Goal: Task Accomplishment & Management: Use online tool/utility

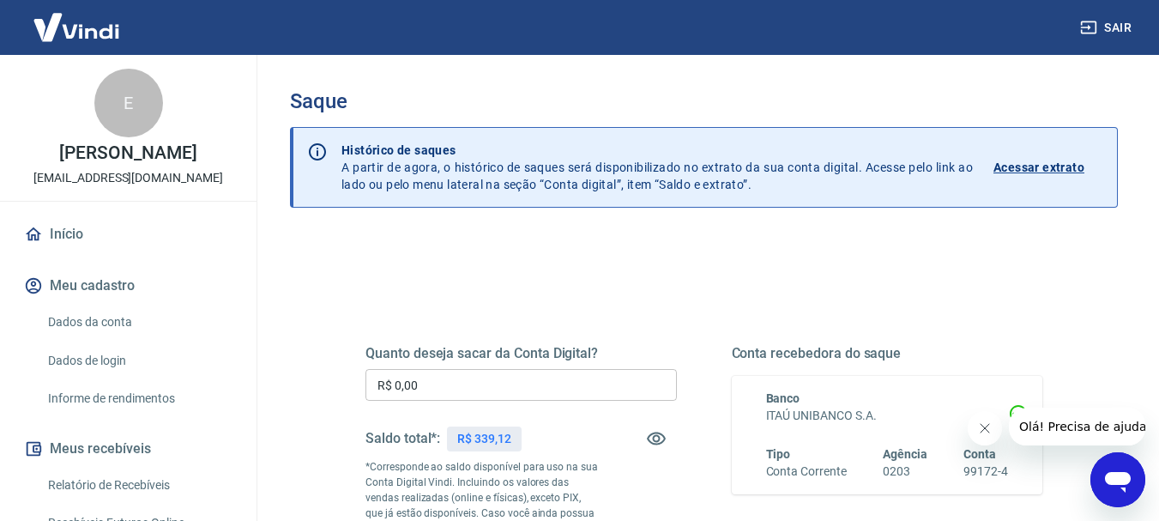
scroll to position [343, 0]
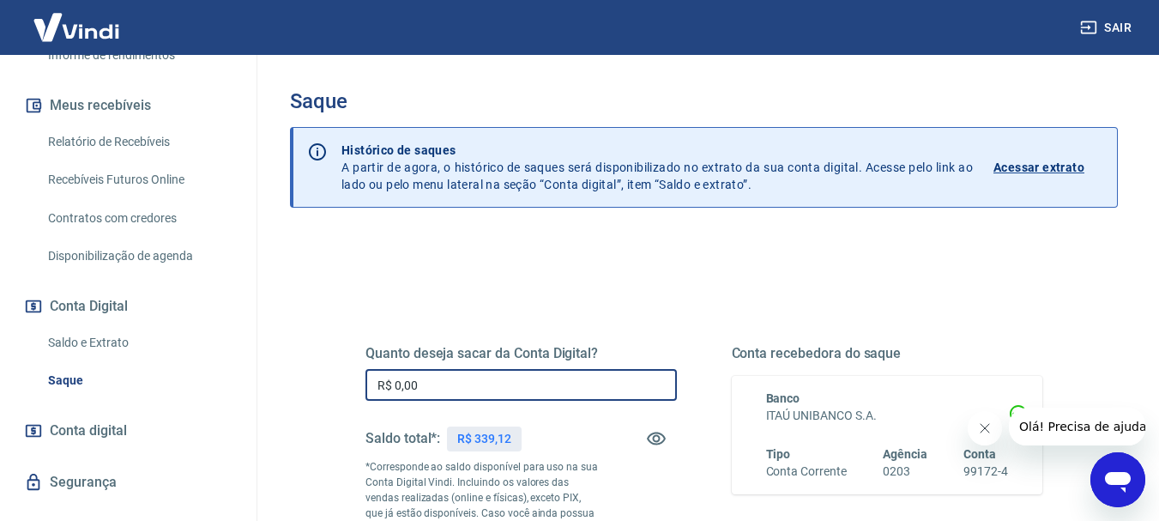
drag, startPoint x: 393, startPoint y: 382, endPoint x: 475, endPoint y: 392, distance: 82.2
click at [475, 392] on input "R$ 0,00" at bounding box center [521, 385] width 311 height 32
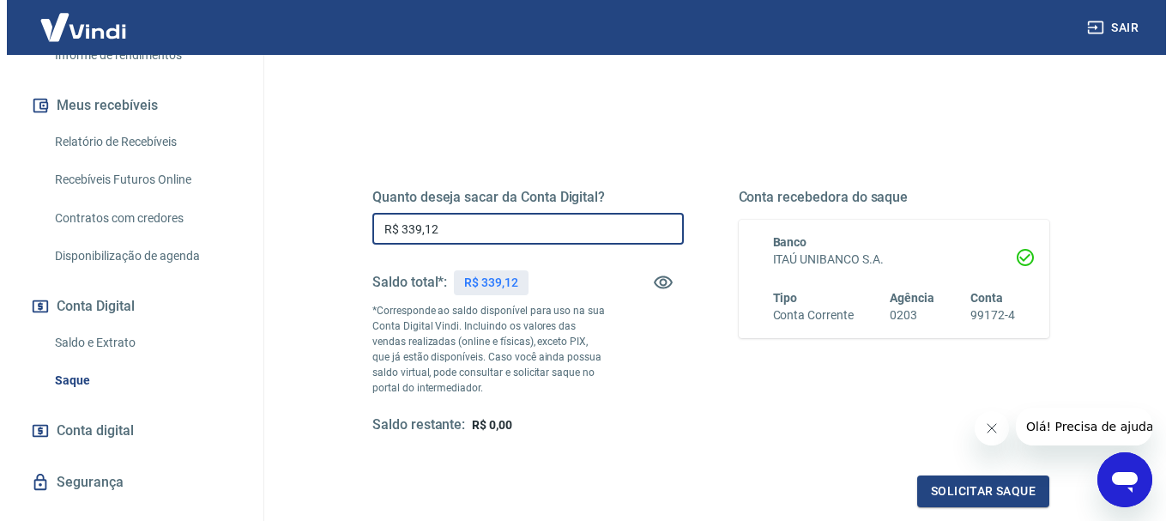
scroll to position [172, 0]
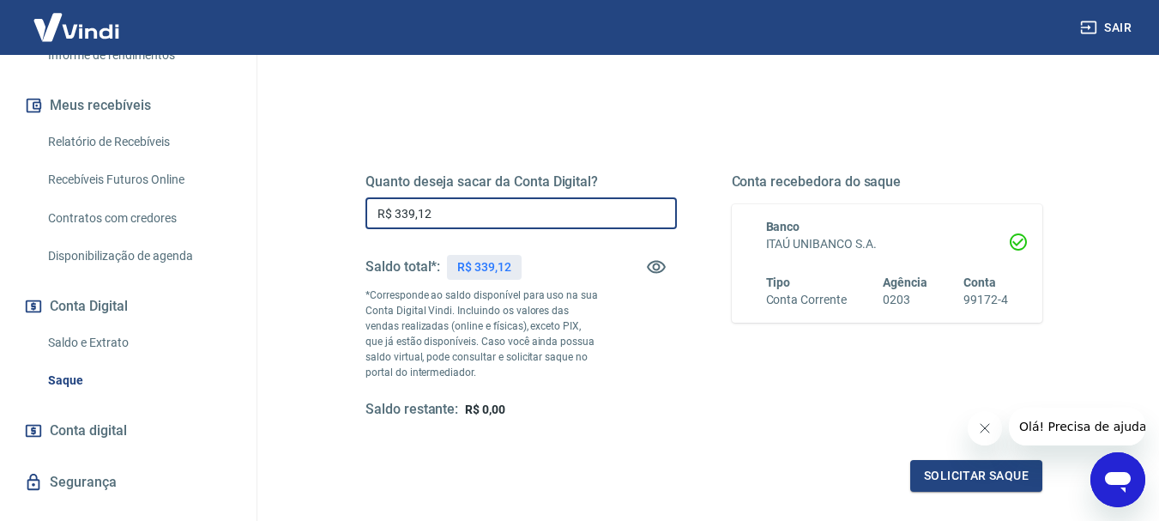
type input "R$ 339,12"
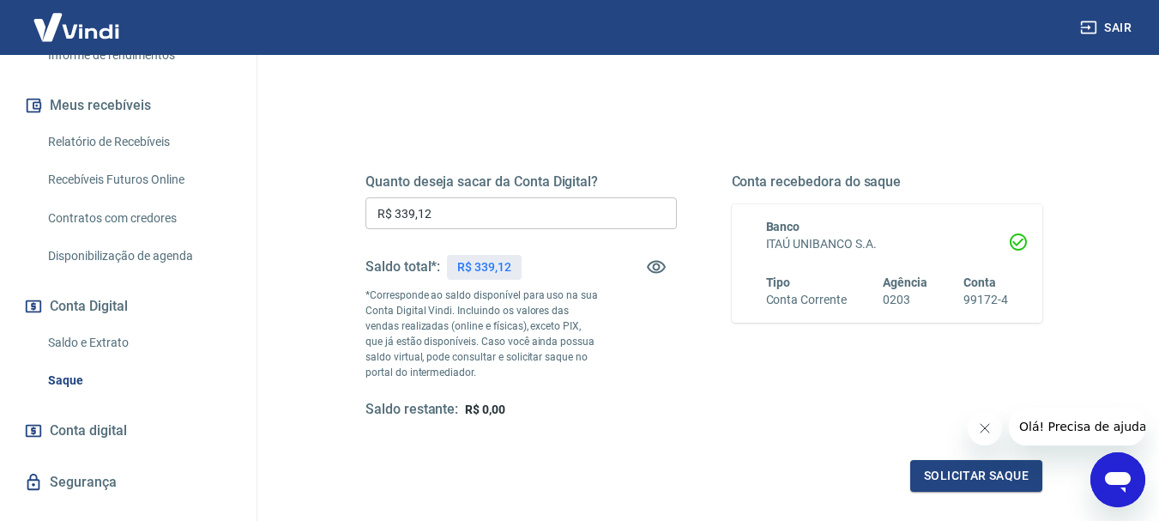
click at [671, 395] on div "Quanto deseja sacar da Conta Digital? R$ 339,12 ​ Saldo total*: R$ 339,12 *Corr…" at bounding box center [521, 295] width 311 height 245
click at [961, 472] on button "Solicitar saque" at bounding box center [976, 476] width 132 height 32
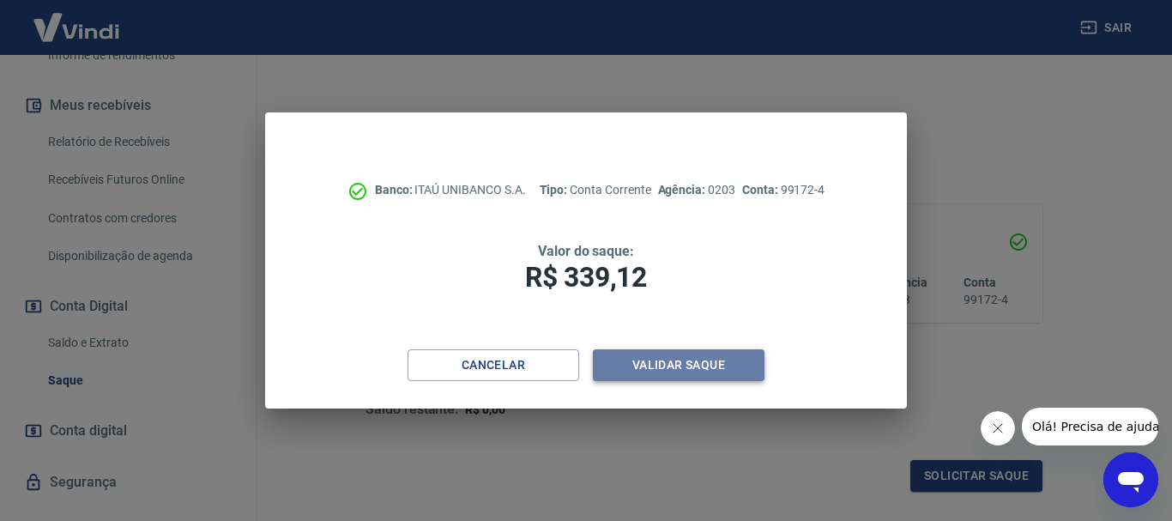
click at [694, 367] on button "Validar saque" at bounding box center [679, 365] width 172 height 32
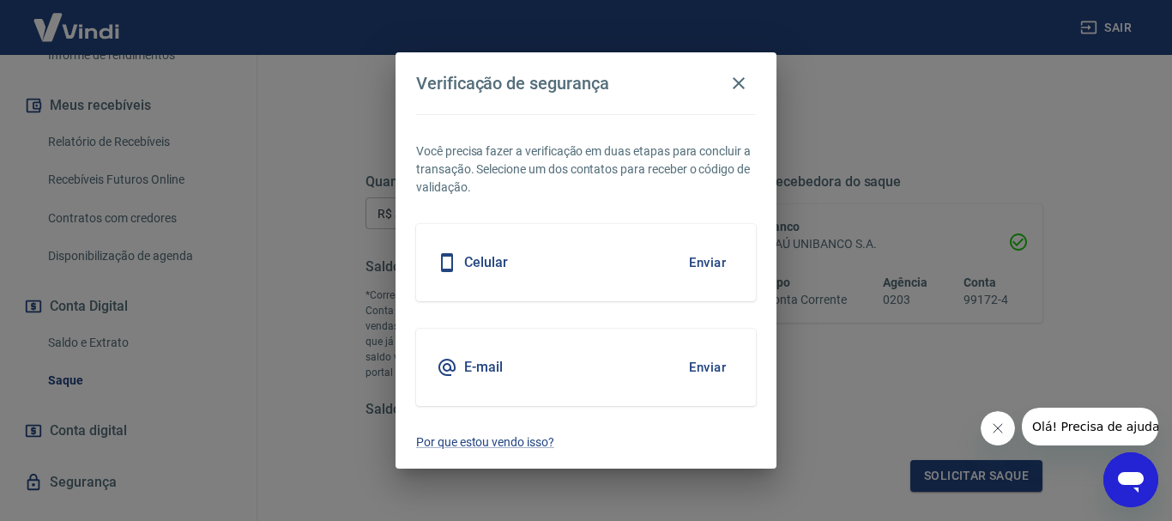
click at [703, 364] on button "Enviar" at bounding box center [708, 367] width 56 height 36
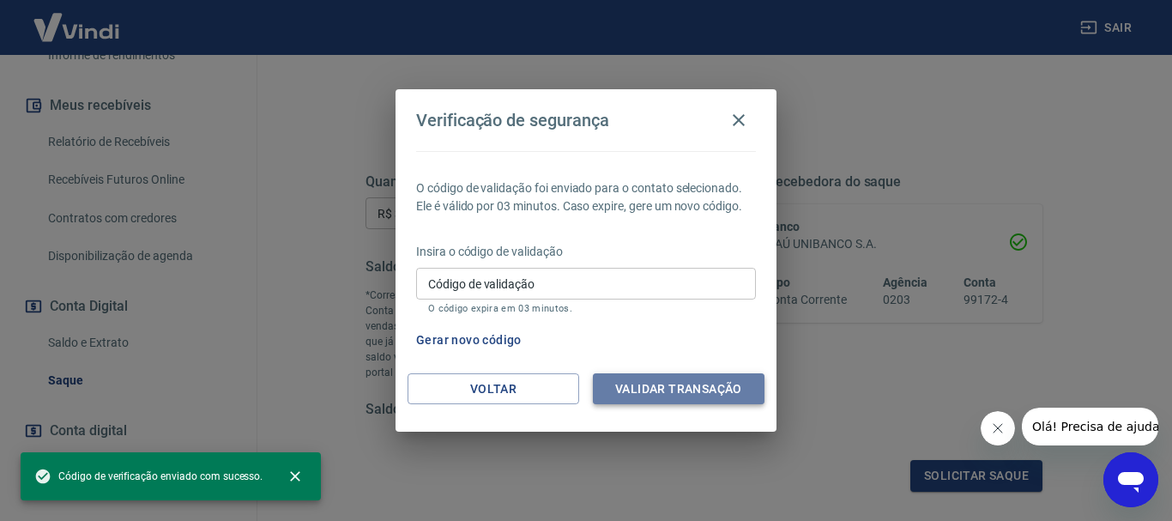
click at [652, 388] on button "Validar transação" at bounding box center [679, 389] width 172 height 32
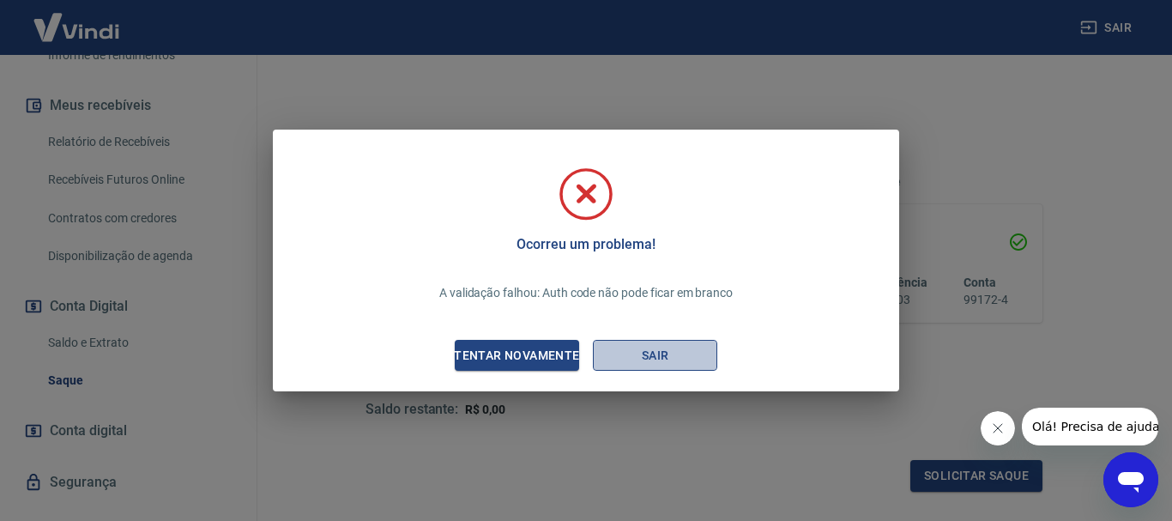
click at [655, 358] on button "Sair" at bounding box center [655, 356] width 124 height 32
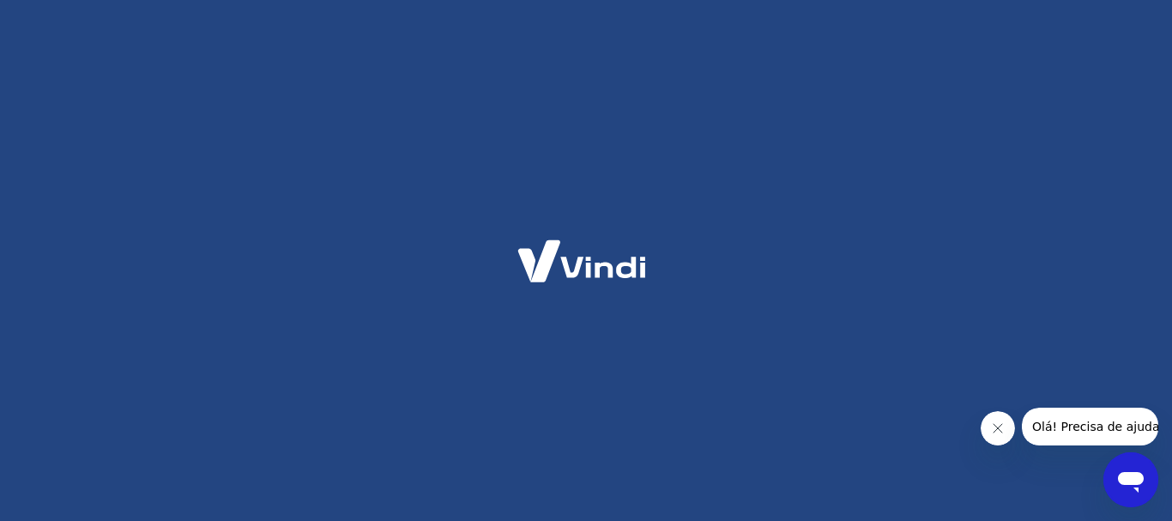
click at [996, 425] on icon "Fechar mensagem da empresa" at bounding box center [997, 428] width 14 height 14
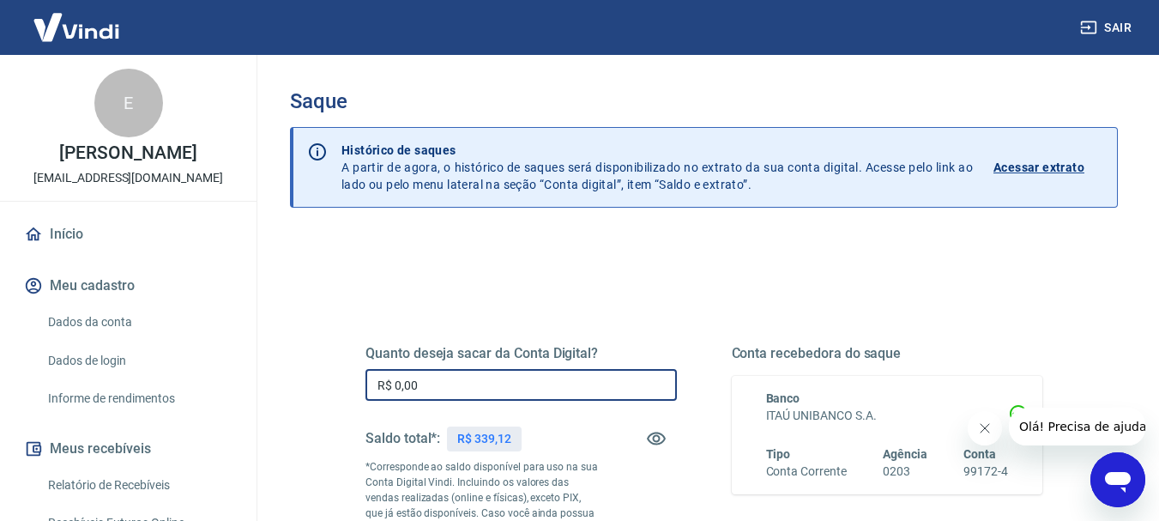
drag, startPoint x: 396, startPoint y: 384, endPoint x: 518, endPoint y: 402, distance: 123.3
click at [518, 402] on div "Quanto deseja sacar da Conta Digital? R$ 0,00 ​ Saldo total*: R$ 339,12 *Corres…" at bounding box center [521, 467] width 311 height 245
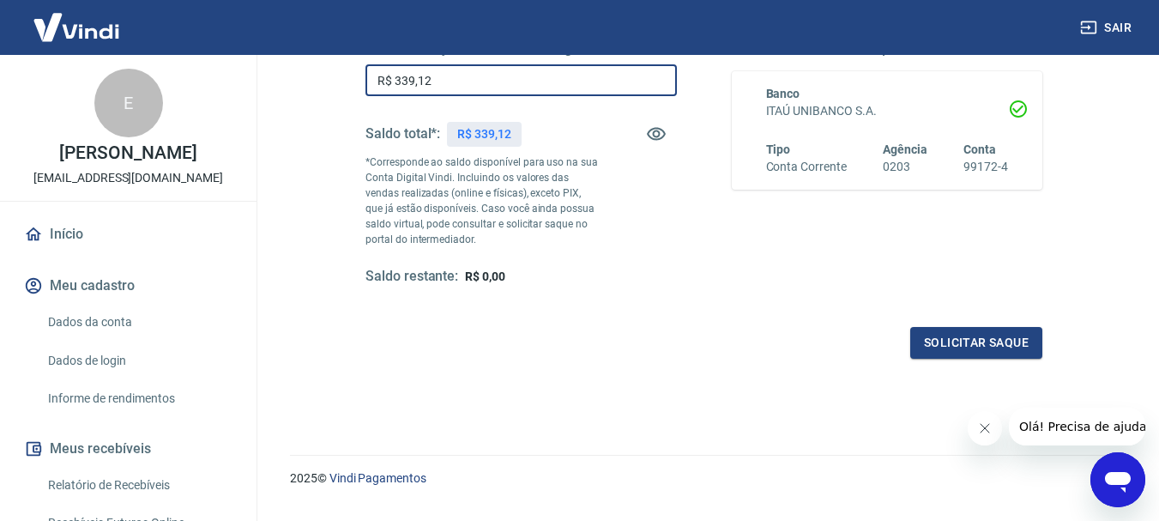
scroll to position [343, 0]
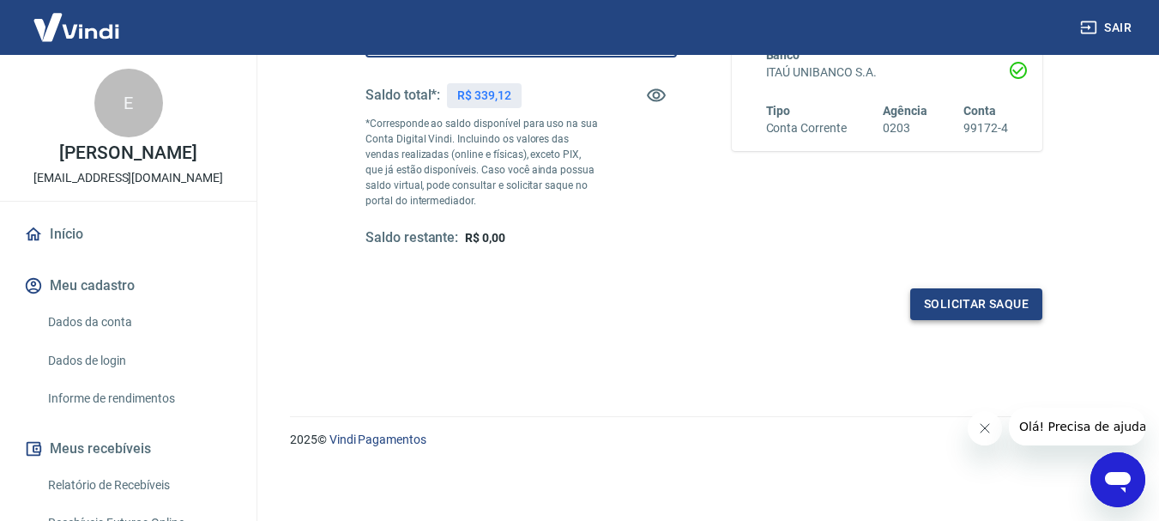
type input "R$ 339,12"
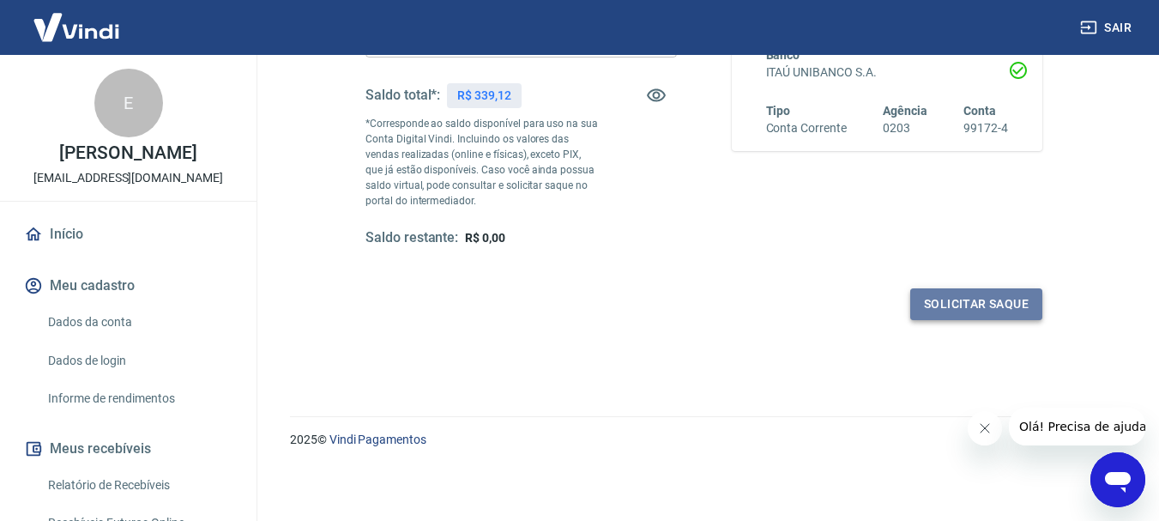
click at [943, 304] on button "Solicitar saque" at bounding box center [976, 304] width 132 height 32
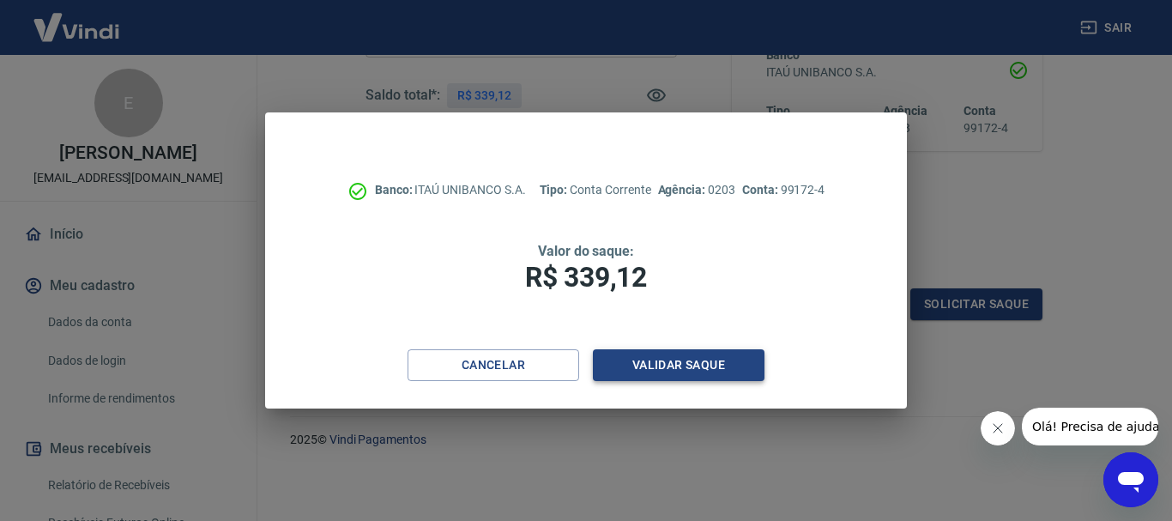
click at [685, 371] on button "Validar saque" at bounding box center [679, 365] width 172 height 32
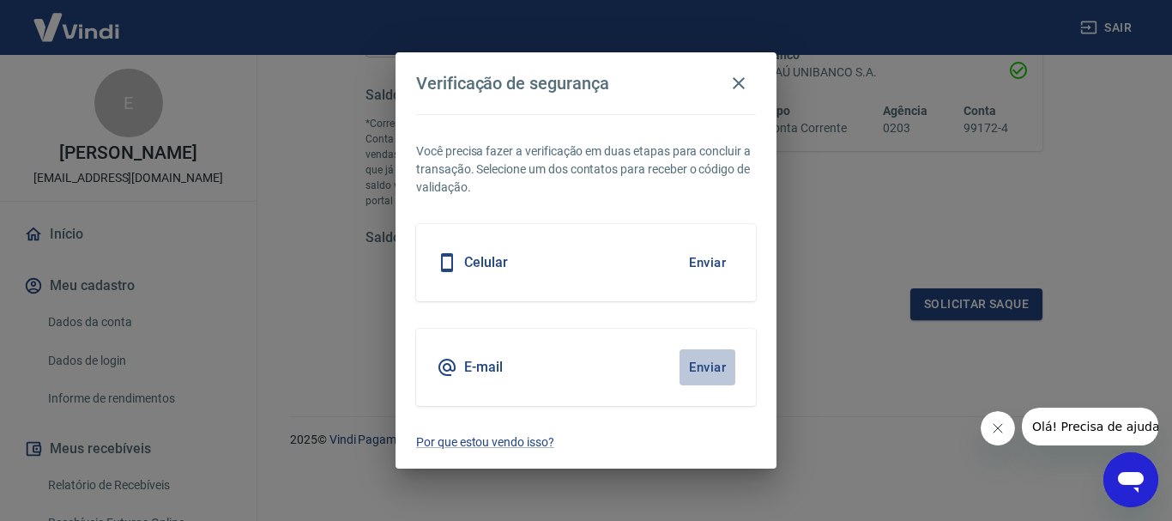
click at [704, 367] on button "Enviar" at bounding box center [708, 367] width 56 height 36
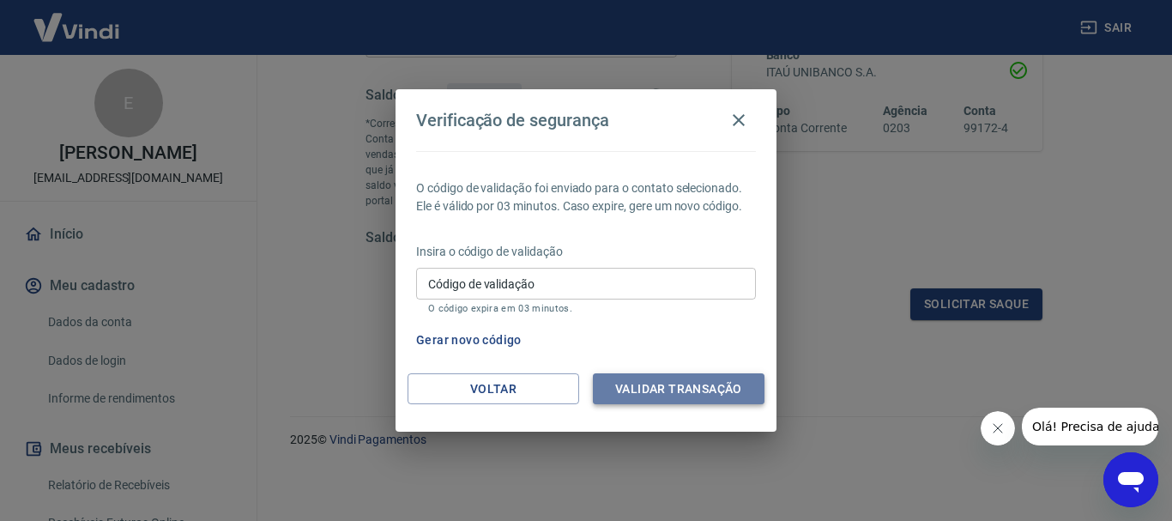
click at [654, 388] on button "Validar transação" at bounding box center [679, 389] width 172 height 32
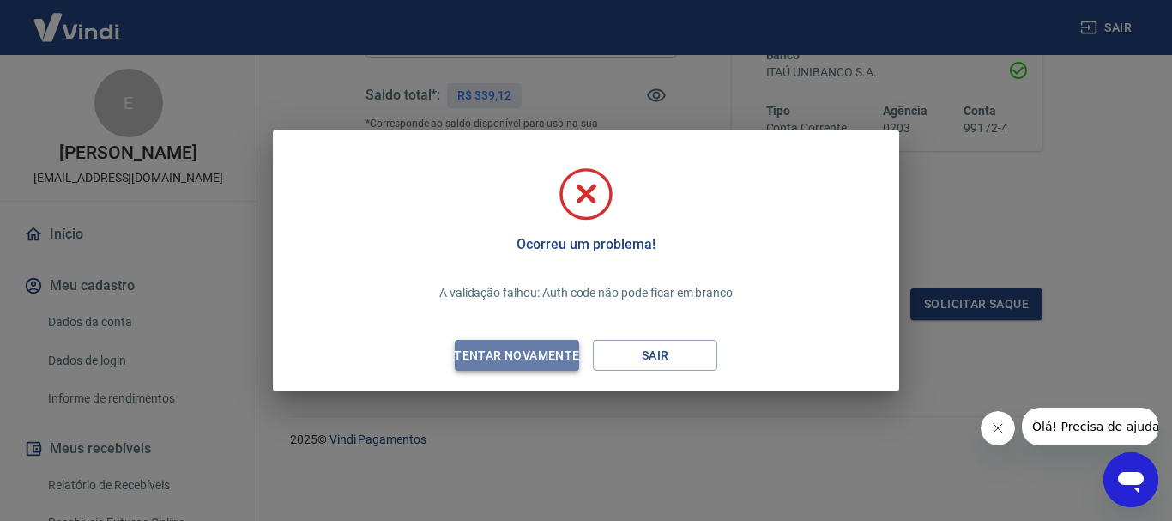
click at [503, 358] on div "Tentar novamente" at bounding box center [516, 355] width 166 height 21
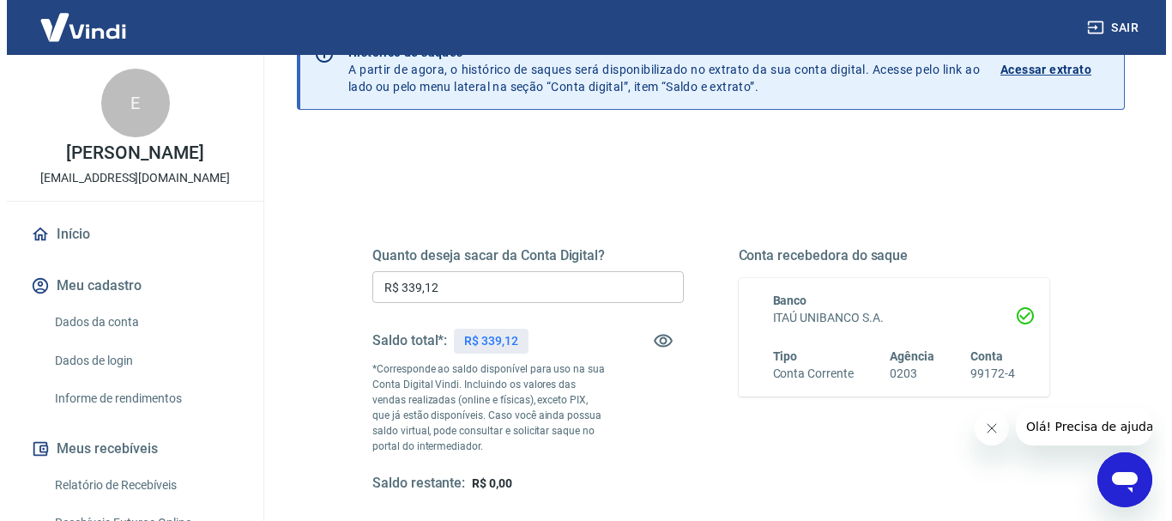
scroll to position [257, 0]
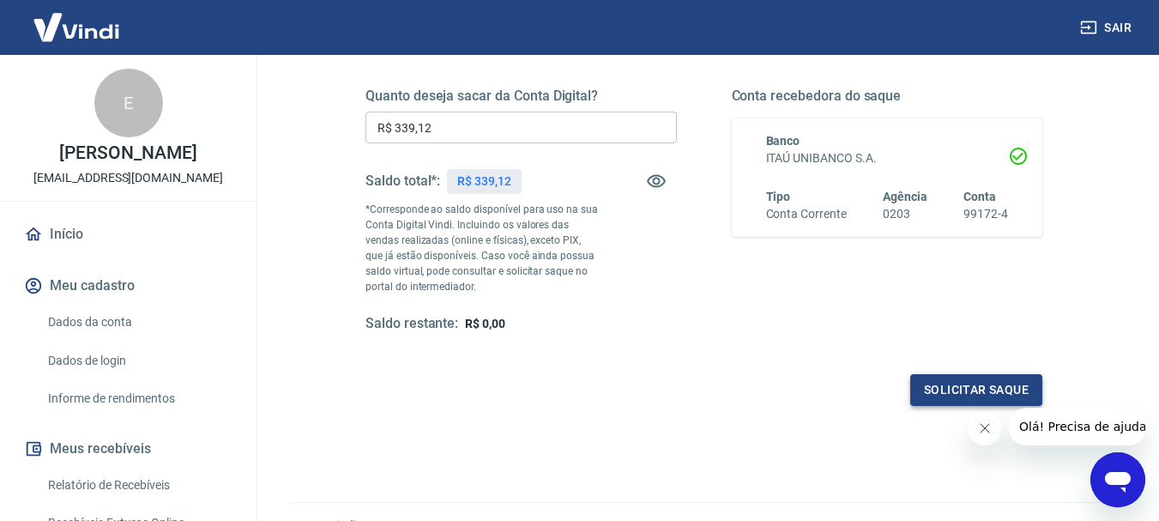
click at [941, 383] on button "Solicitar saque" at bounding box center [976, 390] width 132 height 32
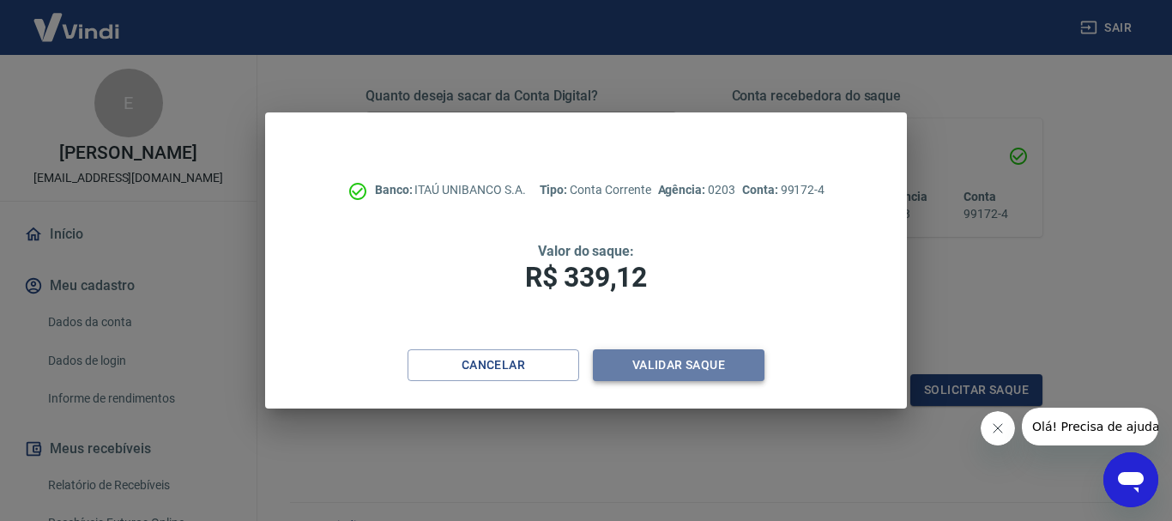
click at [639, 364] on button "Validar saque" at bounding box center [679, 365] width 172 height 32
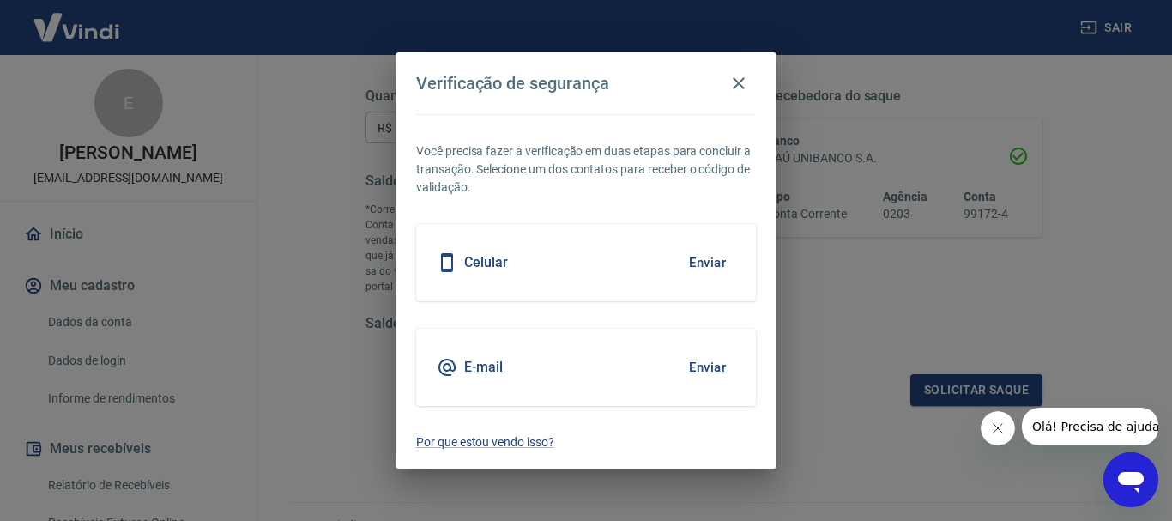
click at [708, 262] on button "Enviar" at bounding box center [708, 263] width 56 height 36
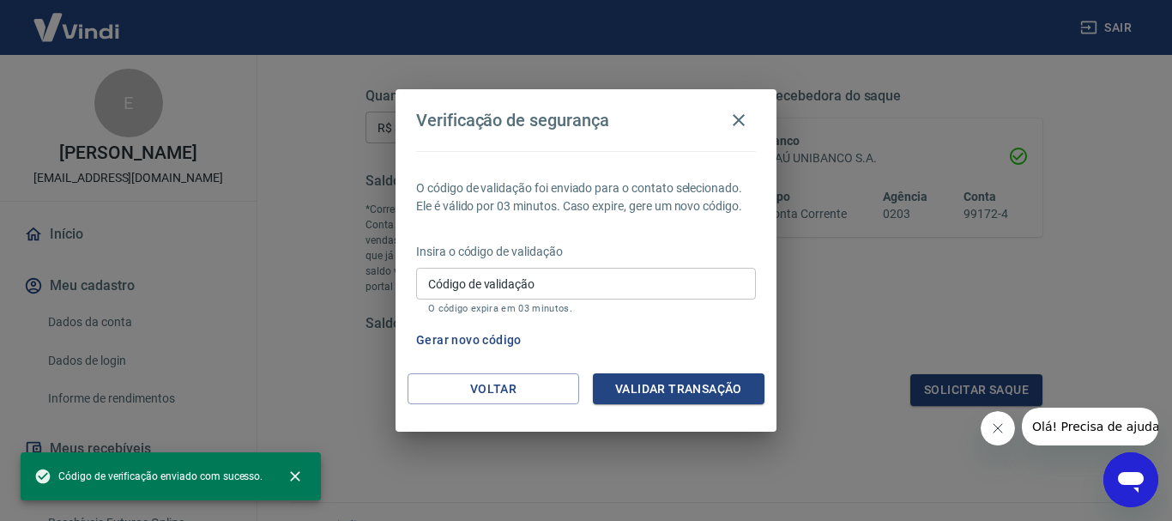
click at [632, 290] on input "Código de validação" at bounding box center [586, 284] width 340 height 32
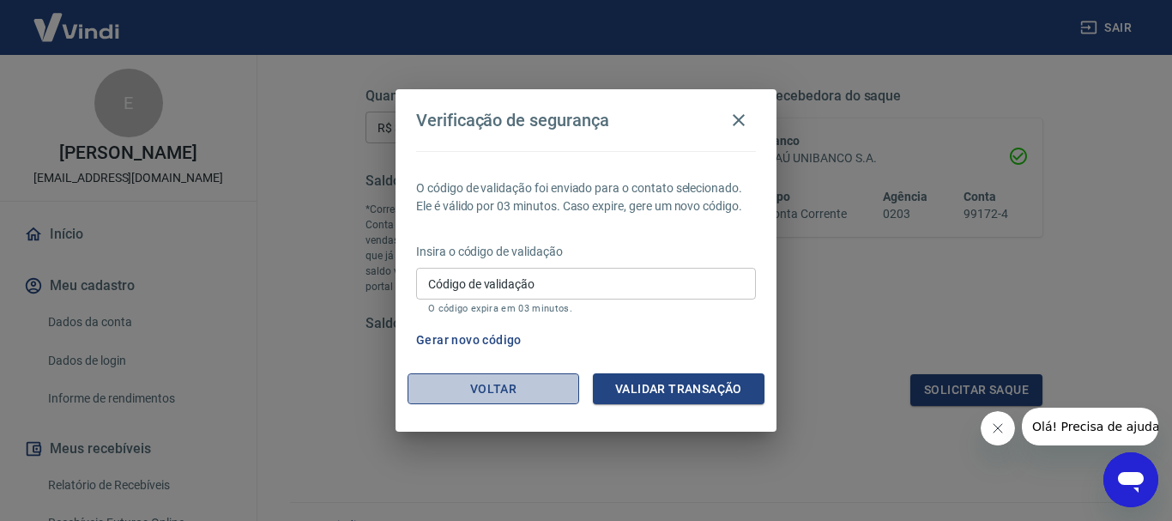
click at [522, 385] on button "Voltar" at bounding box center [494, 389] width 172 height 32
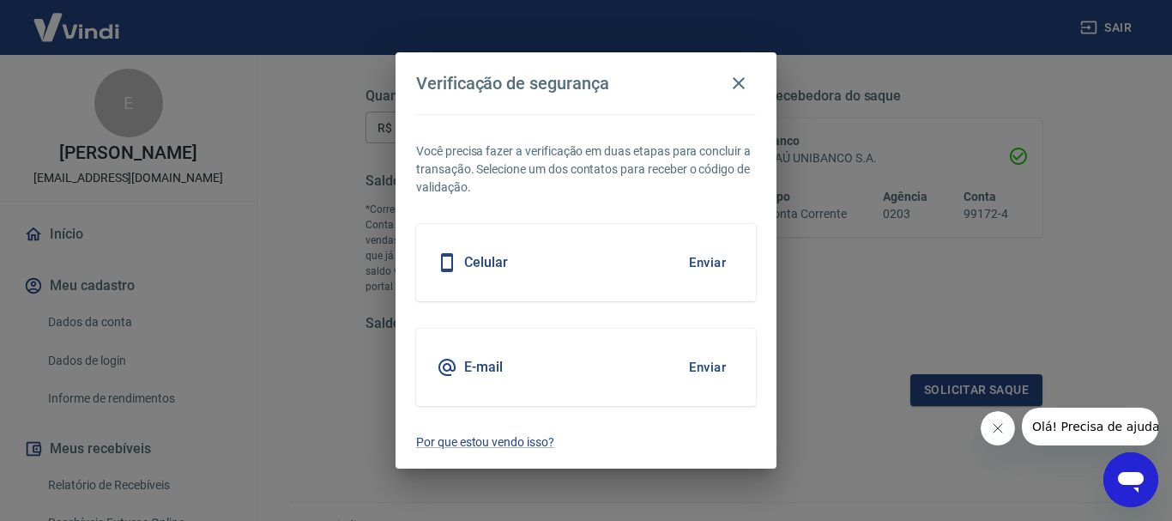
click at [704, 363] on button "Enviar" at bounding box center [708, 367] width 56 height 36
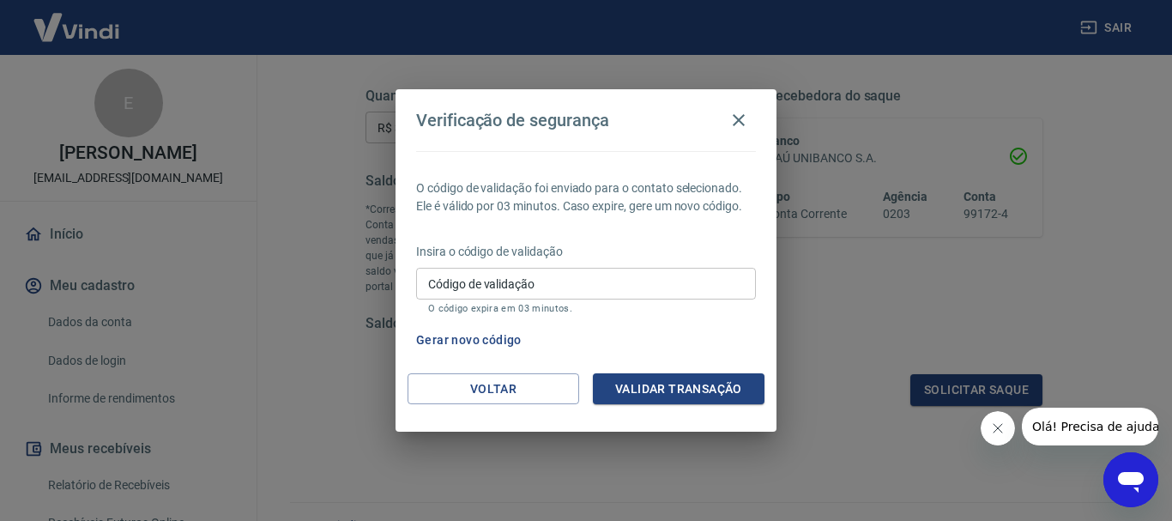
click at [516, 289] on input "Código de validação" at bounding box center [586, 284] width 340 height 32
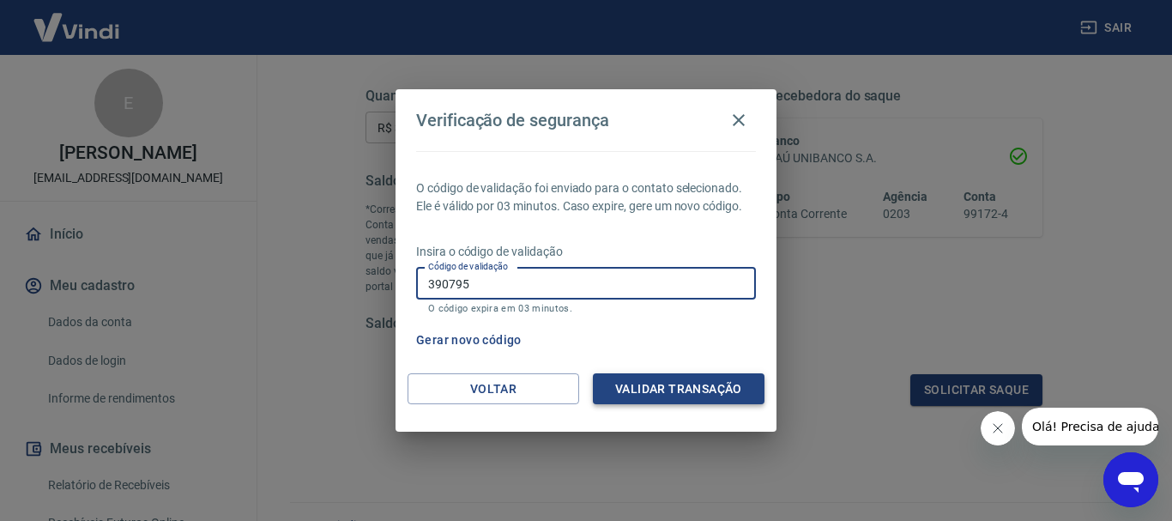
type input "390795"
click at [636, 377] on button "Validar transação" at bounding box center [679, 389] width 172 height 32
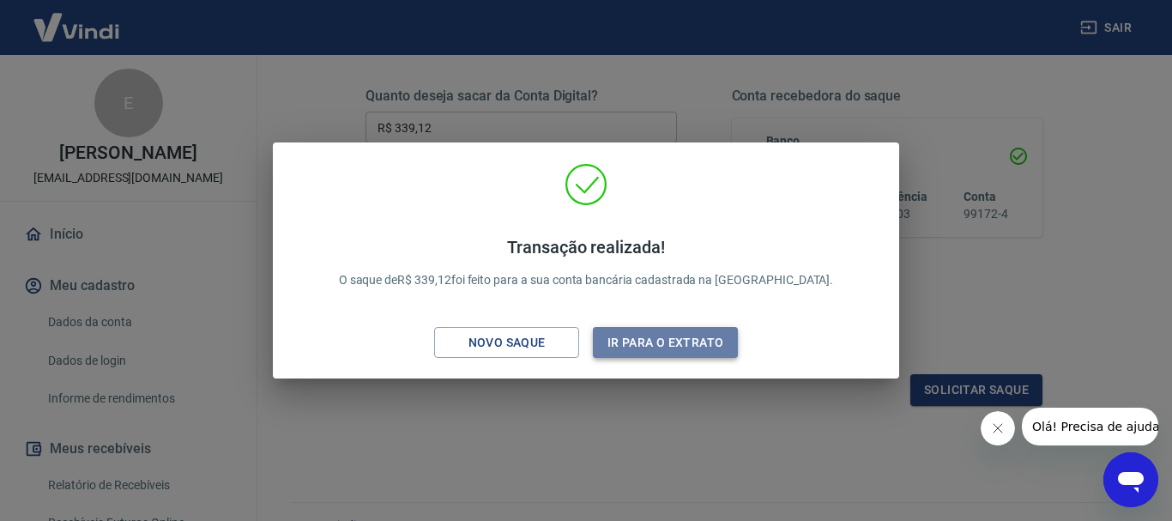
click at [628, 342] on button "Ir para o extrato" at bounding box center [665, 343] width 145 height 32
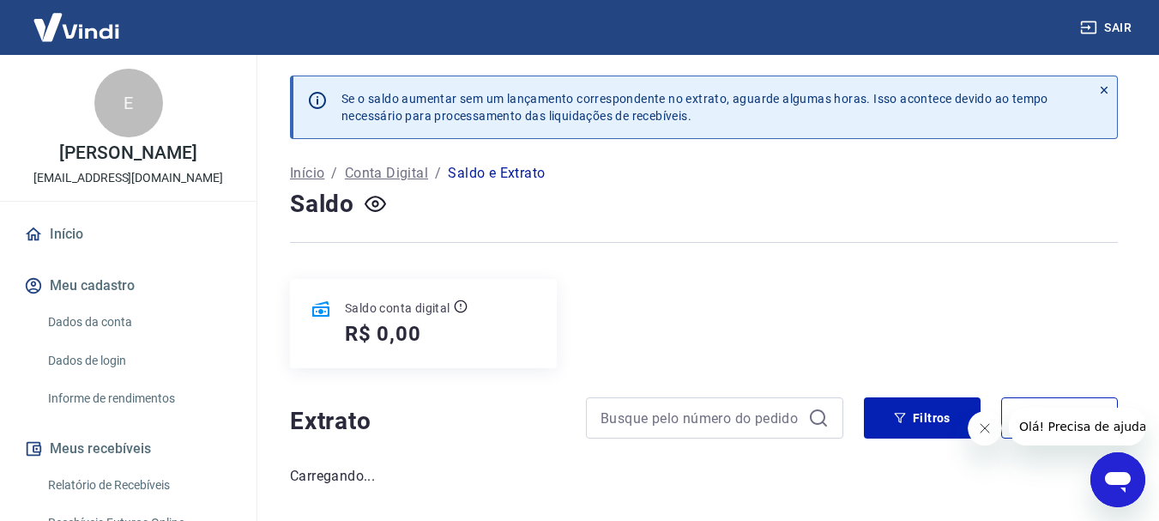
click at [991, 434] on button "Fechar mensagem da empresa" at bounding box center [984, 428] width 34 height 34
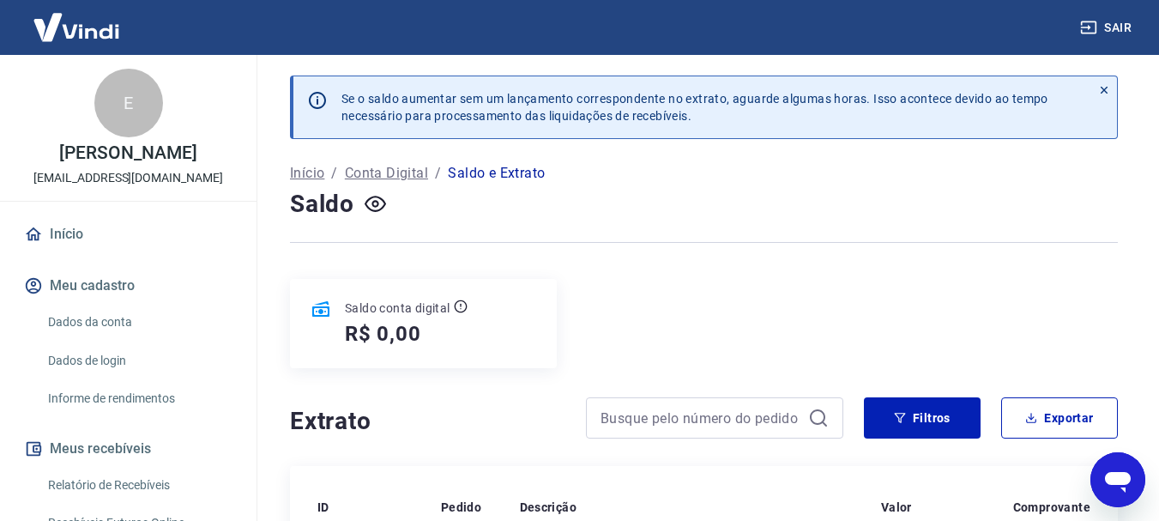
click at [95, 34] on img at bounding box center [77, 27] width 112 height 52
